Goal: Transaction & Acquisition: Download file/media

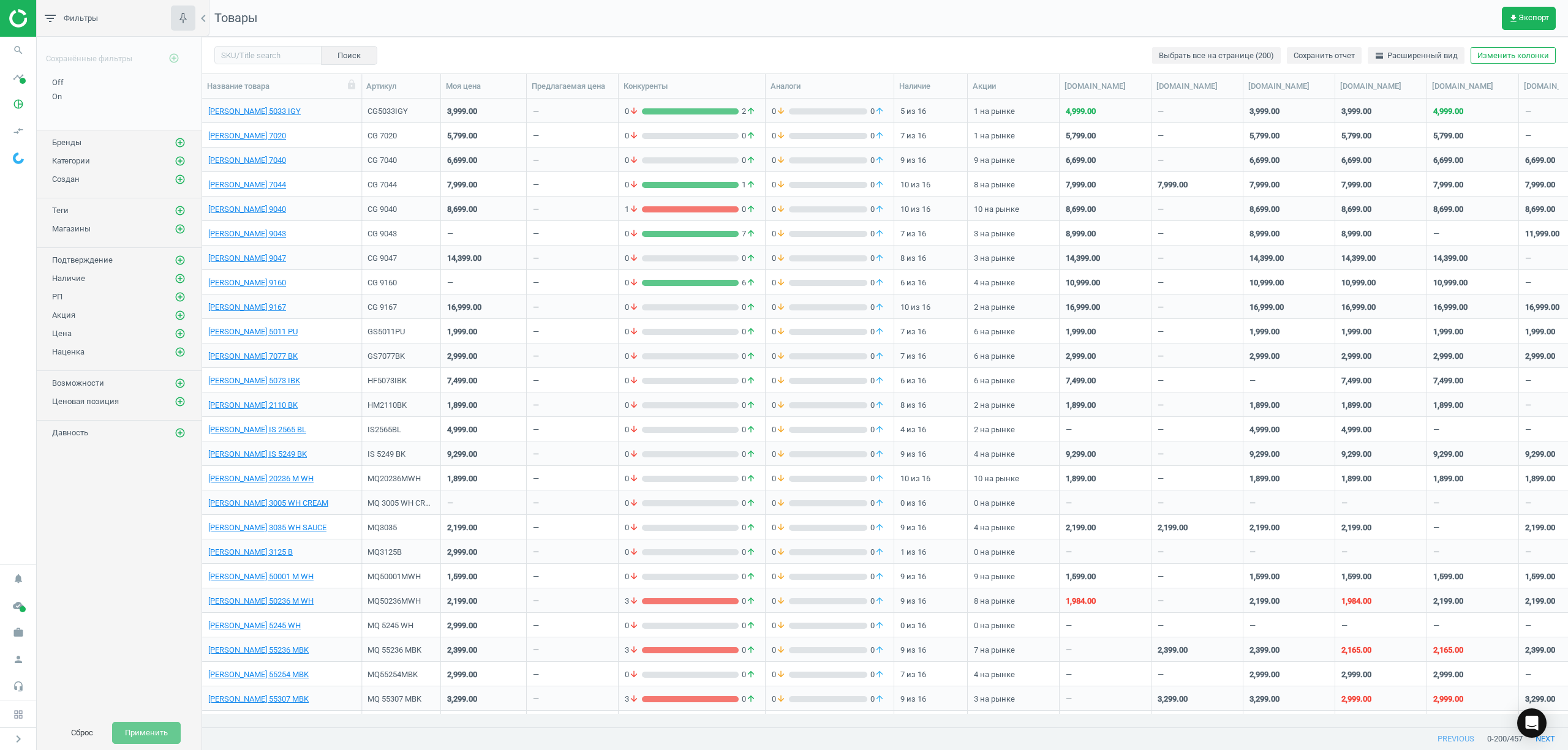
scroll to position [603, 1353]
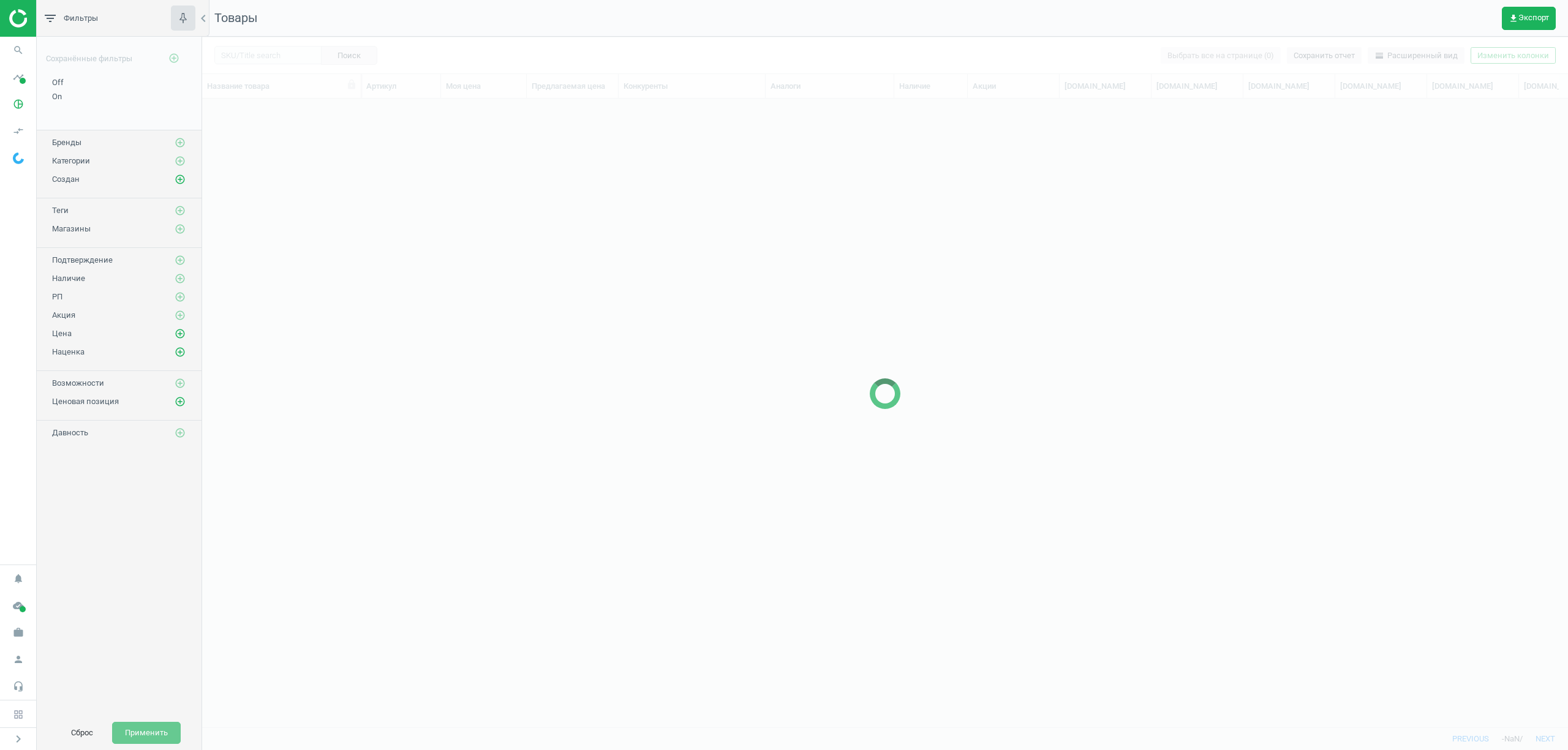
scroll to position [603, 1353]
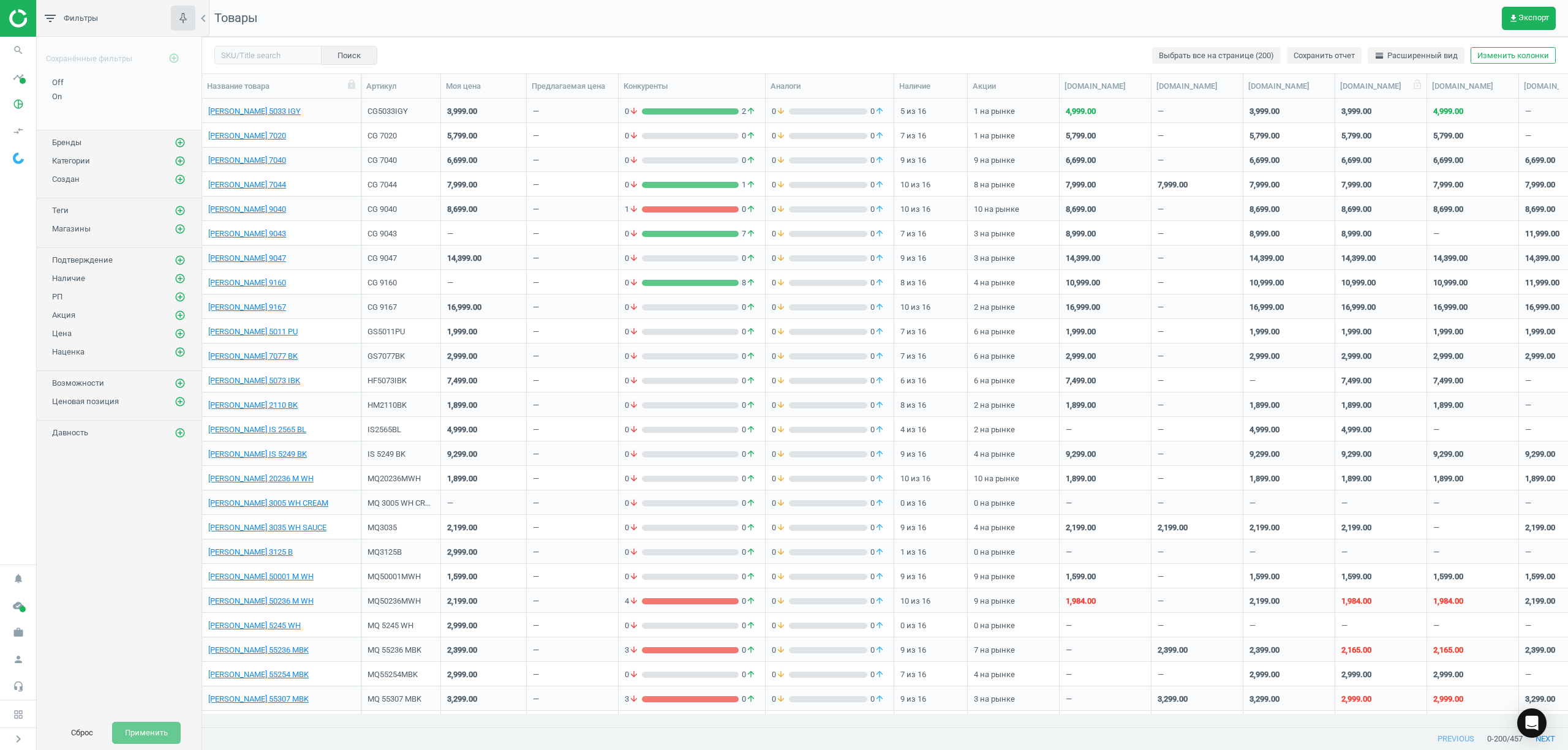
scroll to position [489, 0]
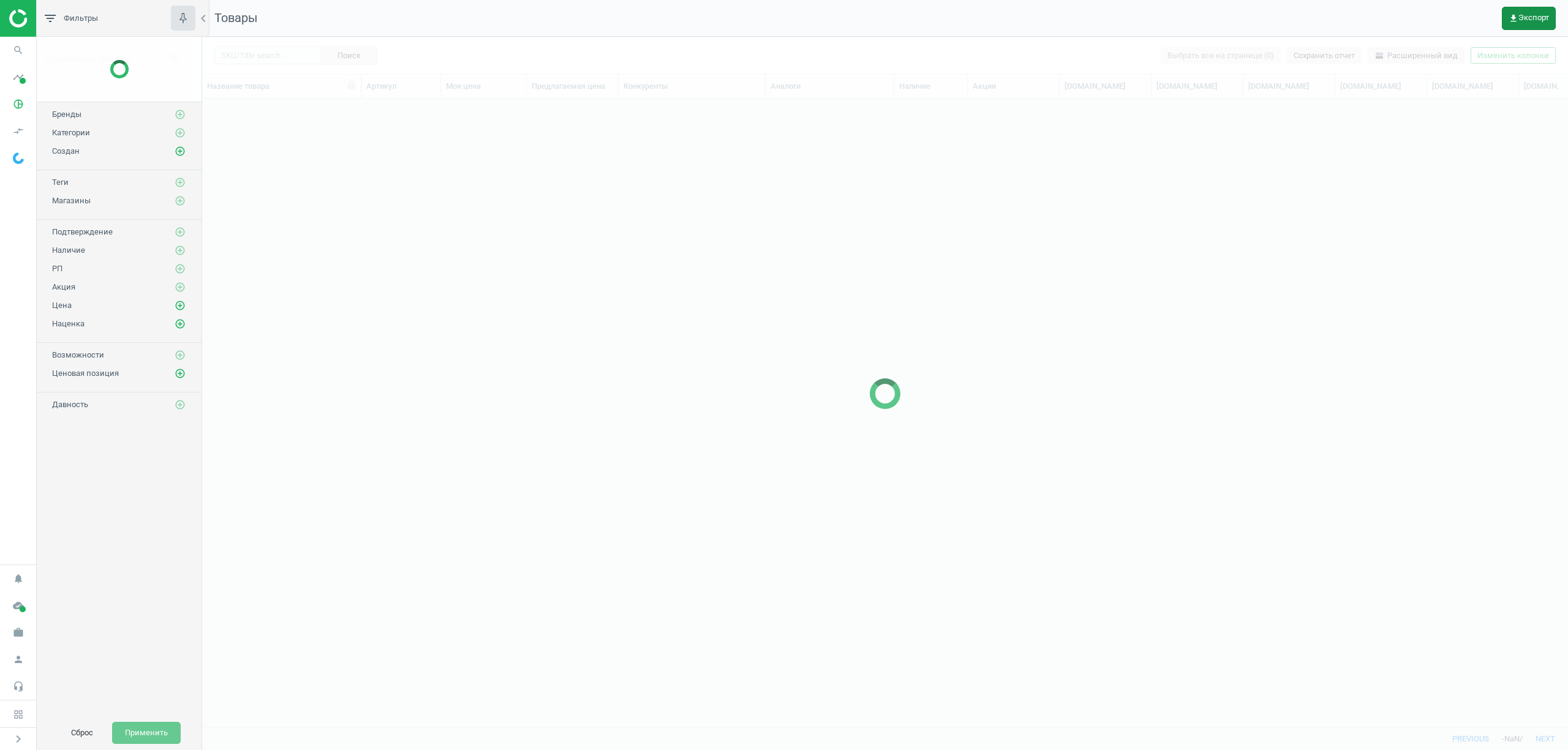
scroll to position [603, 1353]
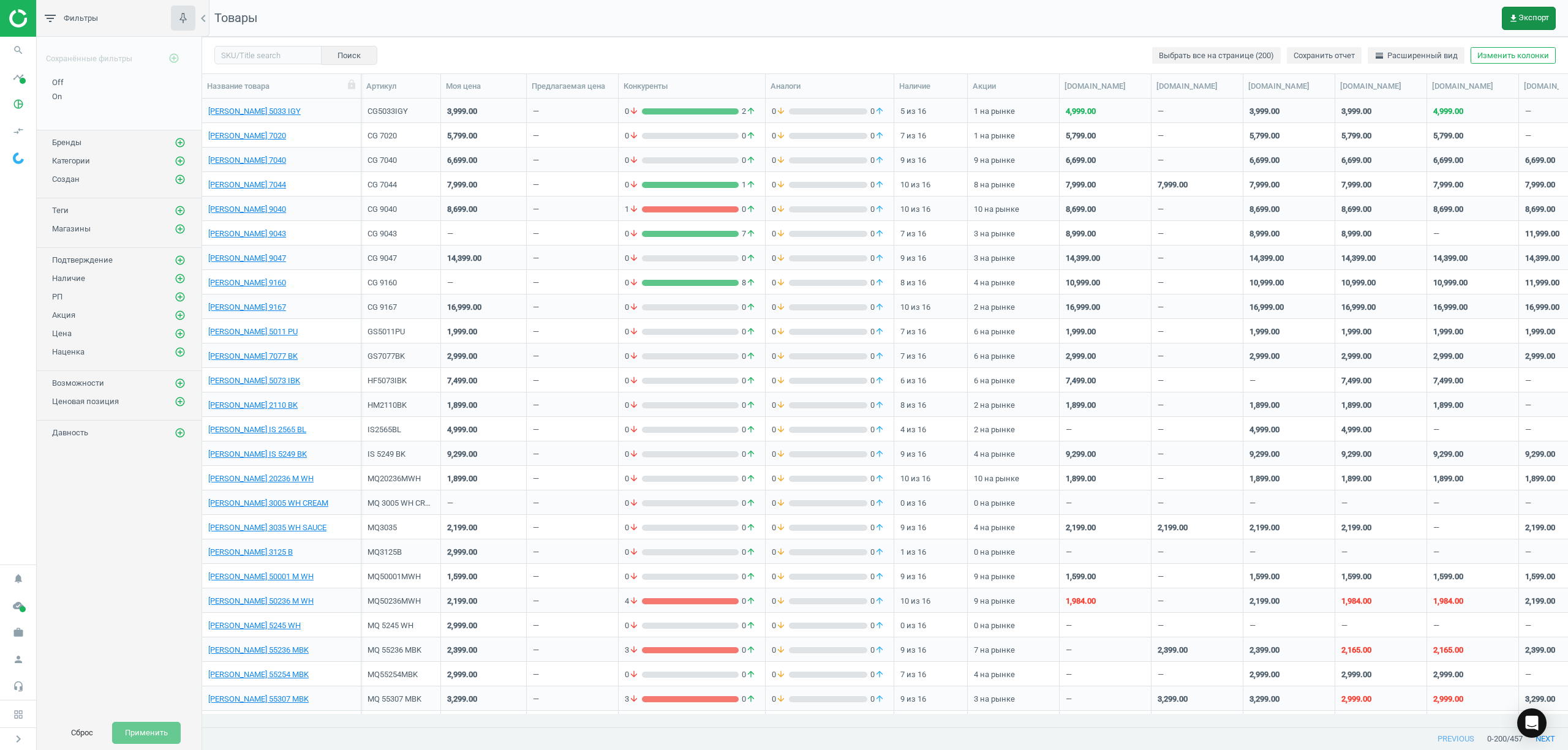
click at [1528, 20] on span "get_app Экспорт" at bounding box center [1528, 18] width 40 height 10
click at [1389, 94] on button "insert_drive_file Отчет (Excel)" at bounding box center [1448, 93] width 213 height 23
